Goal: Book appointment/travel/reservation

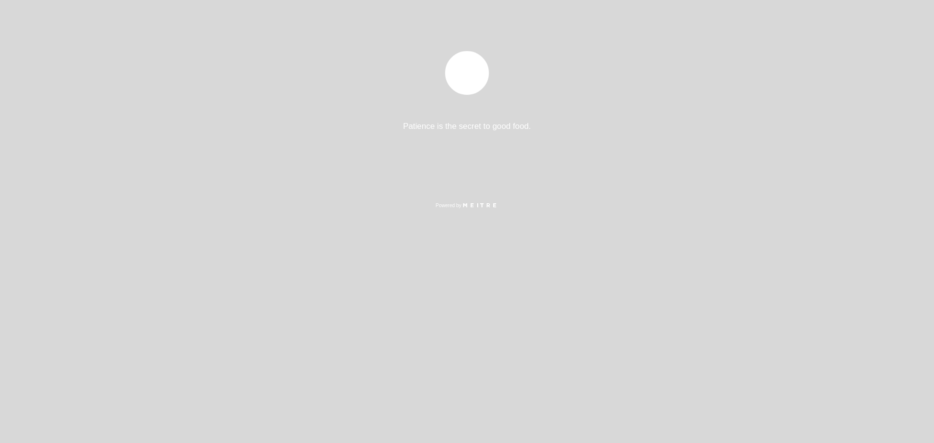
select select "pt"
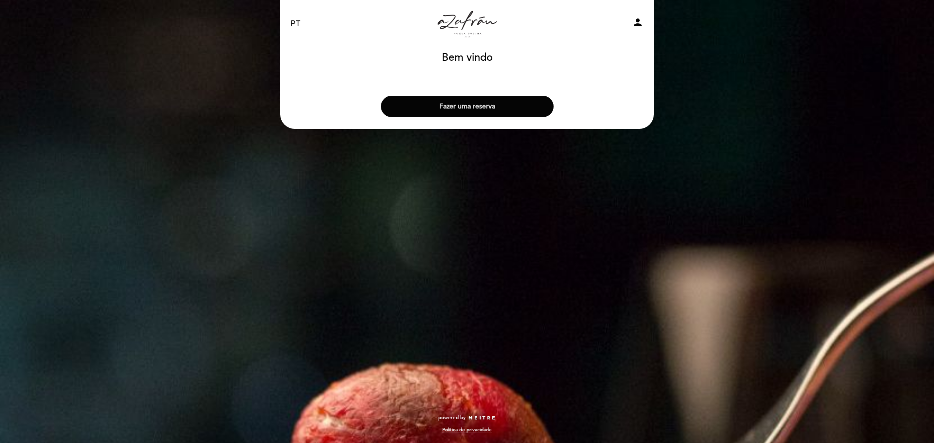
click at [467, 105] on button "Fazer uma reserva" at bounding box center [467, 106] width 173 height 21
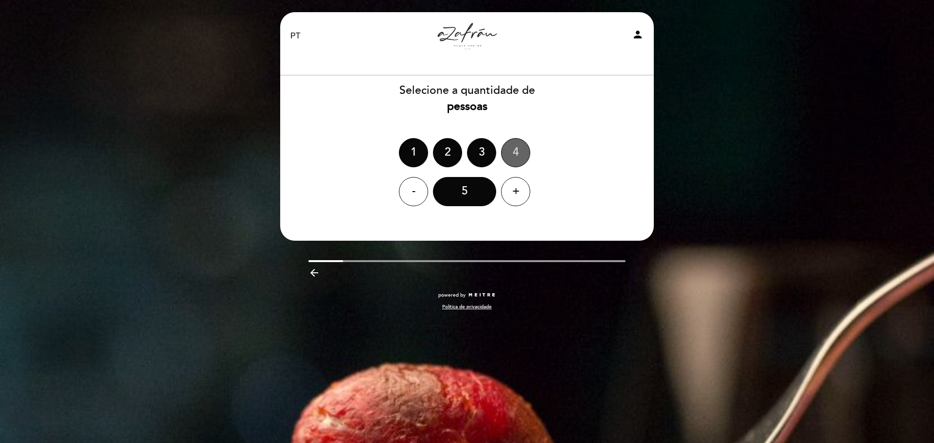
click at [515, 153] on div "4" at bounding box center [515, 152] width 29 height 29
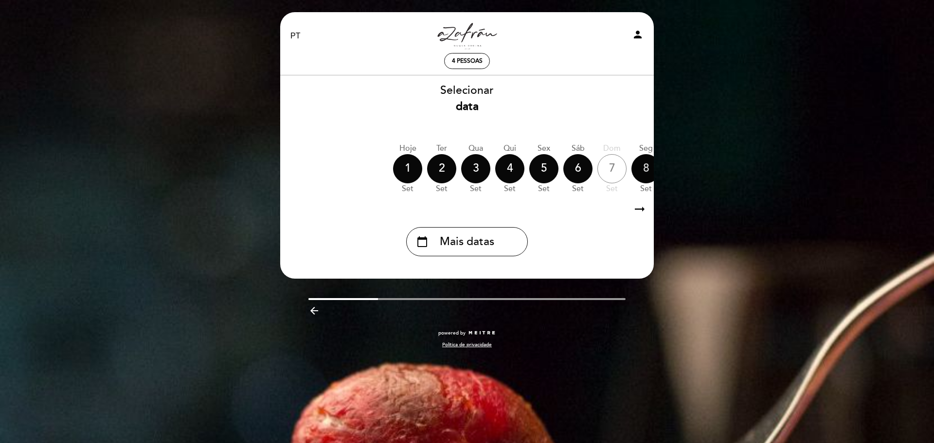
click at [644, 170] on div "8" at bounding box center [645, 168] width 29 height 29
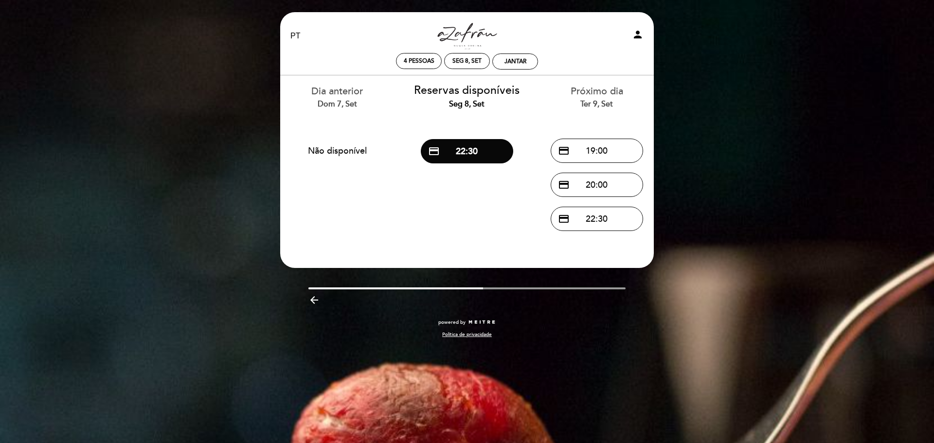
click at [592, 95] on div "Próximo dia Ter 9, set" at bounding box center [596, 97] width 115 height 25
click at [604, 104] on div "Ter 9, set" at bounding box center [596, 104] width 115 height 11
click at [460, 102] on div "Seg 8, set" at bounding box center [466, 104] width 115 height 11
click at [593, 181] on button "credit_card 20:00" at bounding box center [596, 185] width 92 height 24
click at [599, 185] on button "credit_card 20:00" at bounding box center [596, 185] width 92 height 24
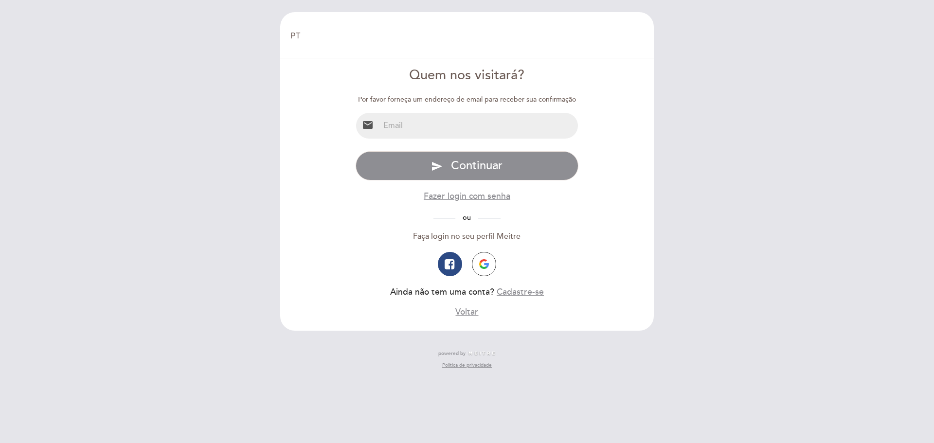
select select "pt"
click at [407, 125] on input "email" at bounding box center [478, 126] width 199 height 26
type input "[EMAIL_ADDRESS][DOMAIN_NAME]"
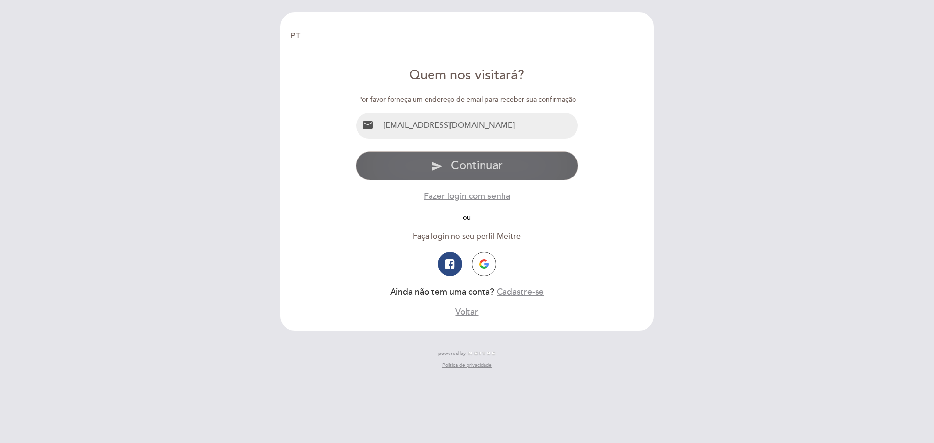
click at [456, 168] on span "Continuar" at bounding box center [477, 166] width 52 height 14
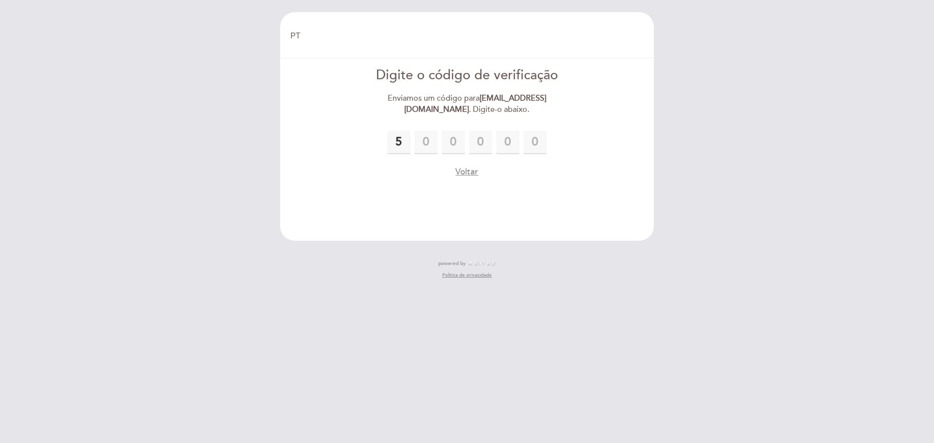
type input "5"
type input "6"
type input "5"
type input "1"
type input "8"
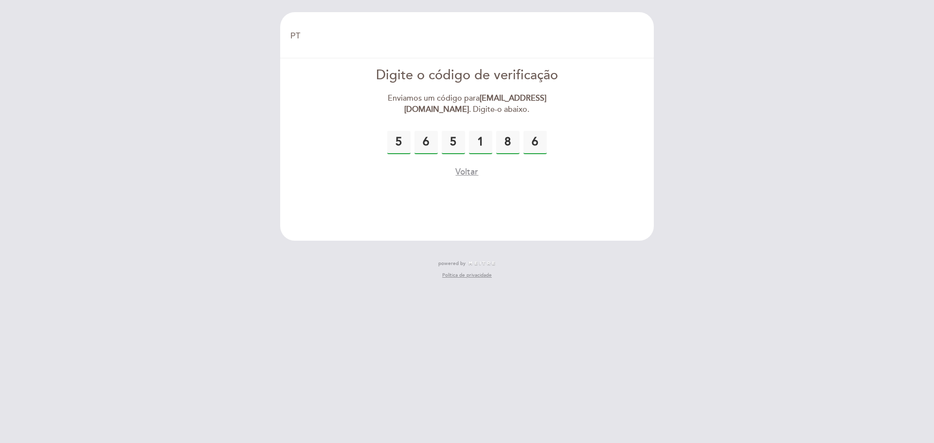
type input "6"
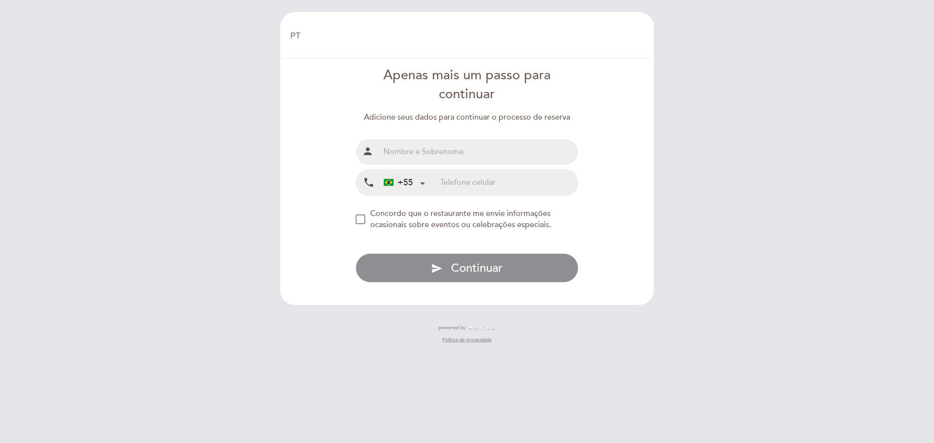
click at [386, 154] on input "text" at bounding box center [478, 152] width 199 height 26
type input "[PERSON_NAME]"
click at [449, 187] on input "tel" at bounding box center [509, 183] width 138 height 26
type input "28999450393"
click at [359, 218] on div "NEW_MODAL_AGREE_RESTAURANT_SEND_OCCASIONAL_INFO" at bounding box center [360, 219] width 10 height 10
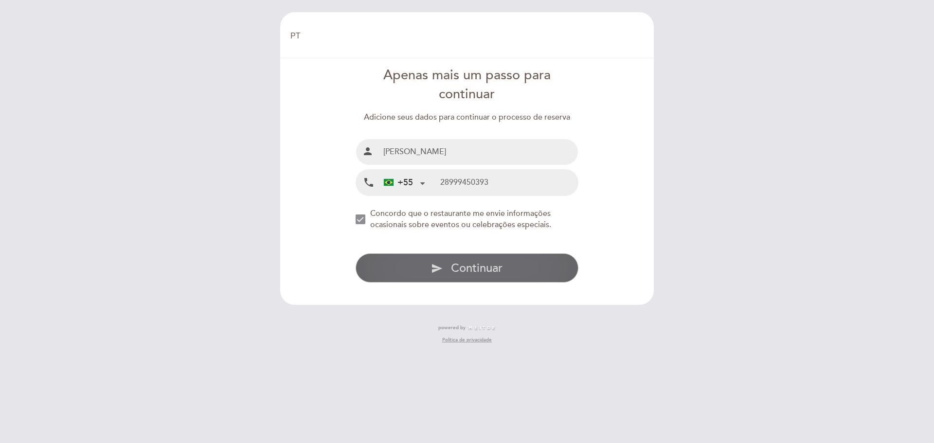
click at [471, 268] on span "Continuar" at bounding box center [477, 268] width 52 height 14
